Goal: Navigation & Orientation: Find specific page/section

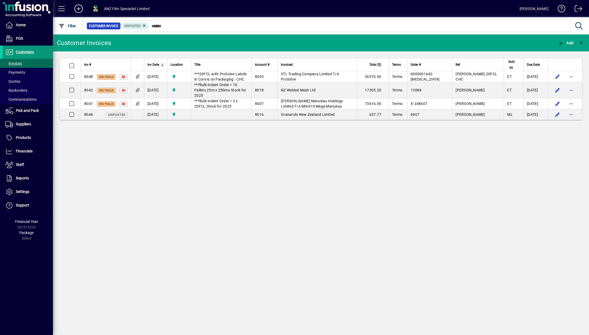
click at [31, 48] on span at bounding box center [28, 52] width 50 height 13
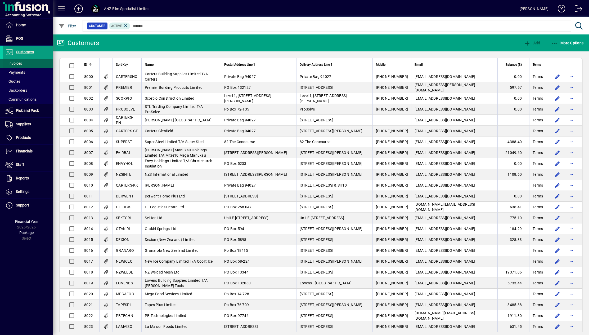
click at [17, 62] on span "Invoices" at bounding box center [13, 63] width 17 height 4
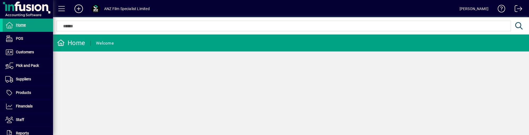
click at [309, 10] on div "[PERSON_NAME]" at bounding box center [473, 9] width 29 height 8
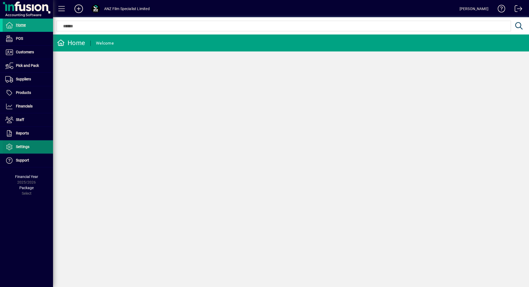
click at [17, 148] on span "Settings" at bounding box center [23, 146] width 14 height 4
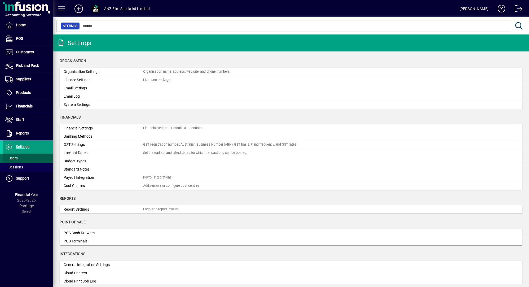
click at [15, 158] on span "Users" at bounding box center [11, 158] width 12 height 4
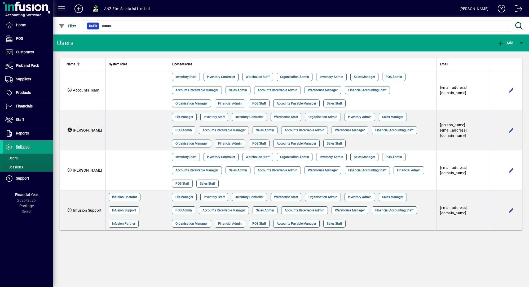
click at [18, 166] on span "Sessions" at bounding box center [14, 167] width 18 height 4
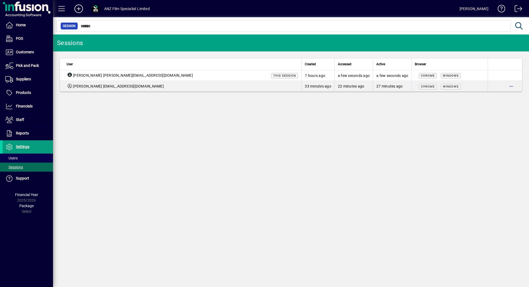
click at [301, 76] on td "7 hours ago" at bounding box center [317, 75] width 33 height 11
click at [87, 73] on span "[PERSON_NAME] [PERSON_NAME][EMAIL_ADDRESS][DOMAIN_NAME]" at bounding box center [133, 76] width 120 height 6
click at [24, 136] on span "Reports" at bounding box center [16, 133] width 26 height 6
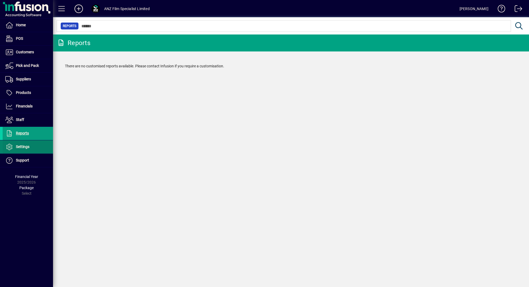
click at [23, 146] on span "Settings" at bounding box center [23, 146] width 14 height 4
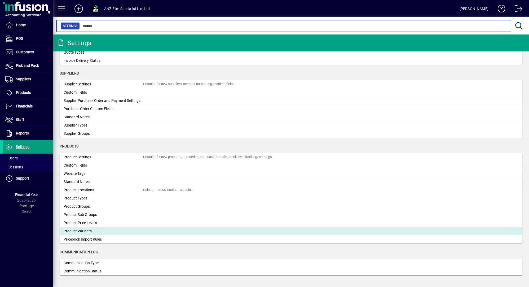
scroll to position [436, 0]
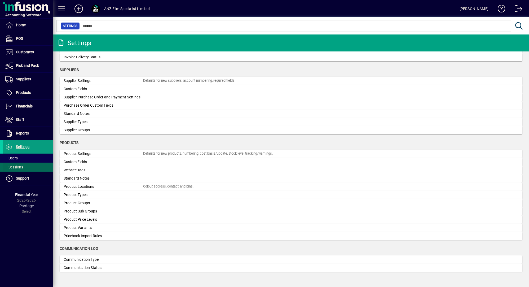
click at [24, 166] on span at bounding box center [28, 166] width 50 height 13
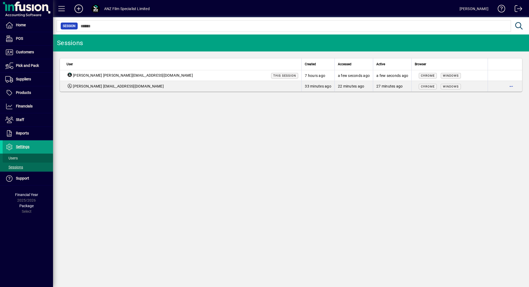
click at [19, 158] on span at bounding box center [28, 157] width 50 height 13
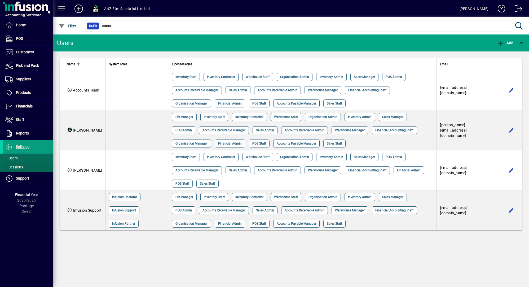
click at [21, 170] on span at bounding box center [28, 166] width 50 height 13
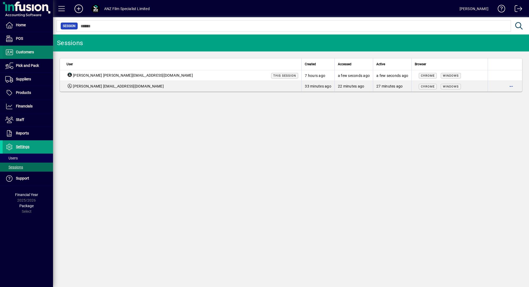
click at [22, 50] on span "Customers" at bounding box center [25, 52] width 18 height 4
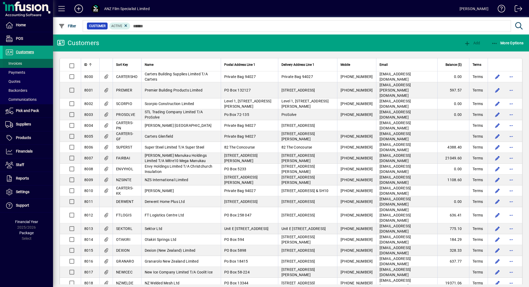
click at [17, 65] on span "Invoices" at bounding box center [13, 63] width 17 height 4
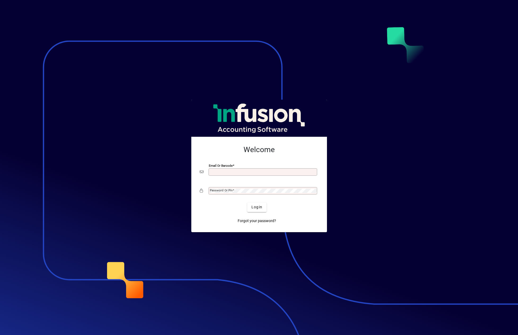
click at [266, 171] on input "Email or Barcode" at bounding box center [263, 172] width 107 height 4
type input "**********"
click at [262, 208] on span "Login" at bounding box center [256, 207] width 11 height 6
